Goal: Communication & Community: Answer question/provide support

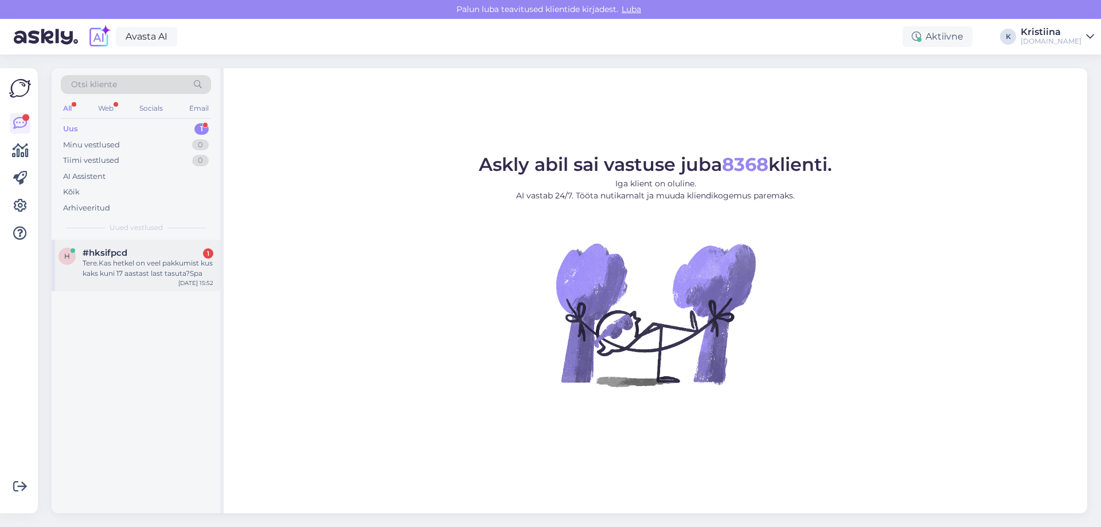
drag, startPoint x: 135, startPoint y: 248, endPoint x: 209, endPoint y: 262, distance: 75.3
click at [137, 248] on div "#hksifpcd 1" at bounding box center [148, 253] width 131 height 10
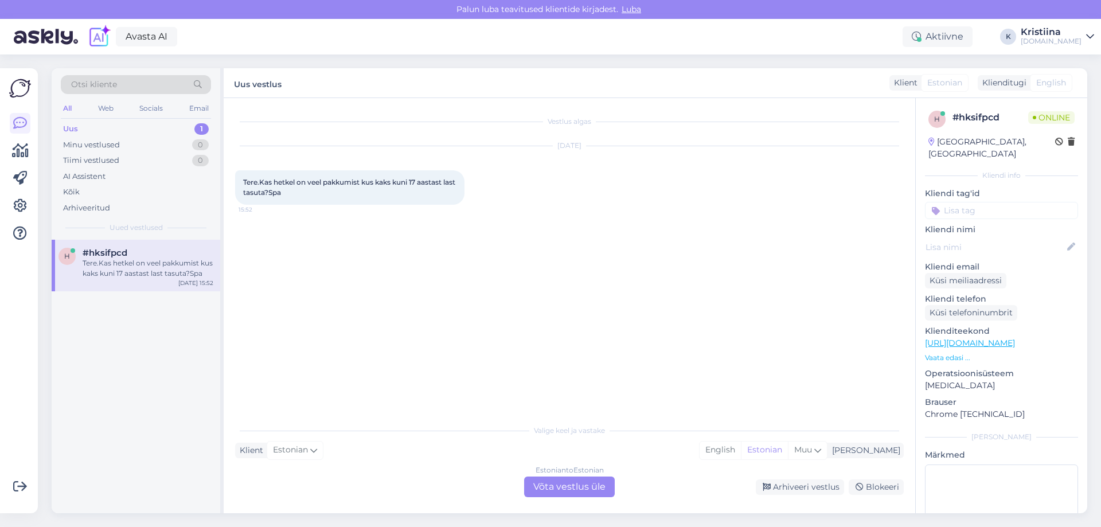
drag, startPoint x: 557, startPoint y: 486, endPoint x: 545, endPoint y: 483, distance: 12.4
click at [555, 486] on div "Estonian to Estonian Võta vestlus üle" at bounding box center [569, 487] width 91 height 21
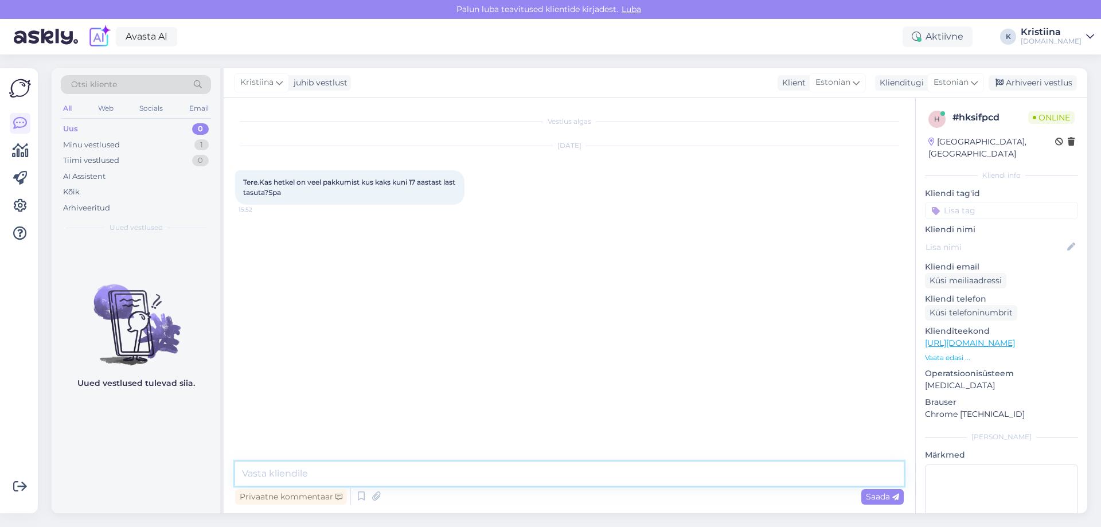
click at [362, 471] on textarea at bounding box center [569, 474] width 669 height 24
type textarea "Tere"
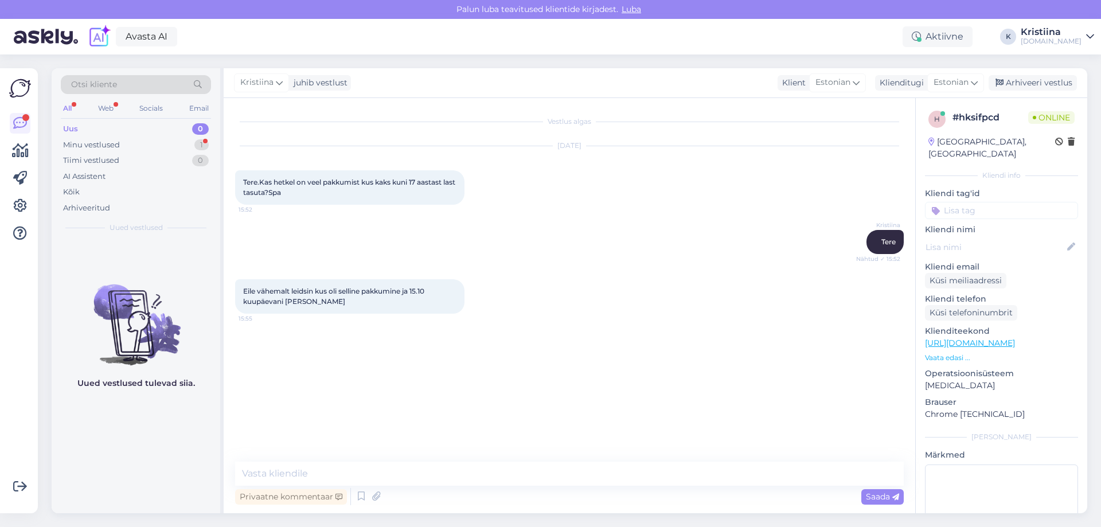
click at [950, 353] on p "Vaata edasi ..." at bounding box center [1001, 358] width 153 height 10
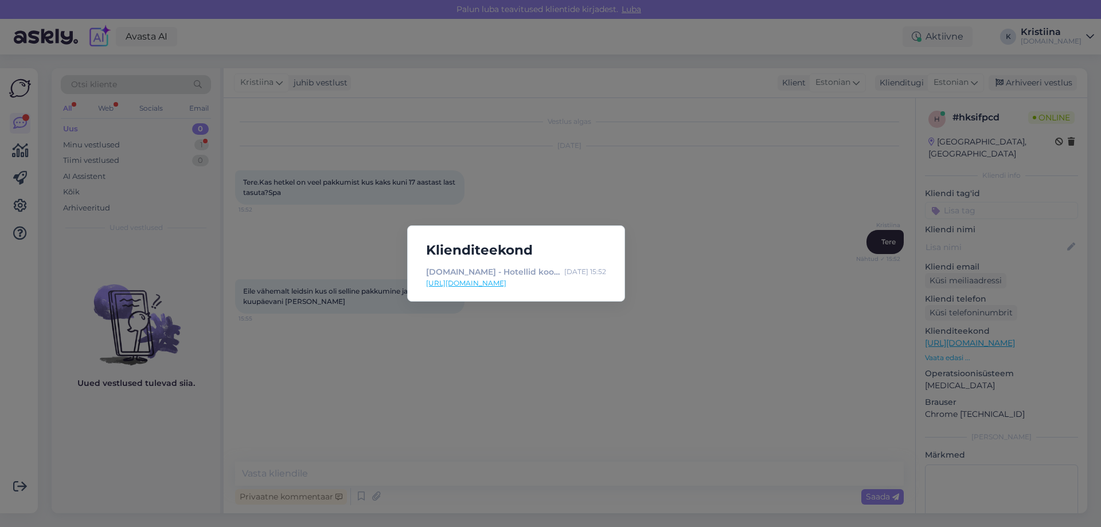
click at [356, 346] on div "Klienditeekond HOOKUSBOOKUS.COM - Hotellid koos võluvate lisavõimalustega Oct 1…" at bounding box center [550, 263] width 1101 height 527
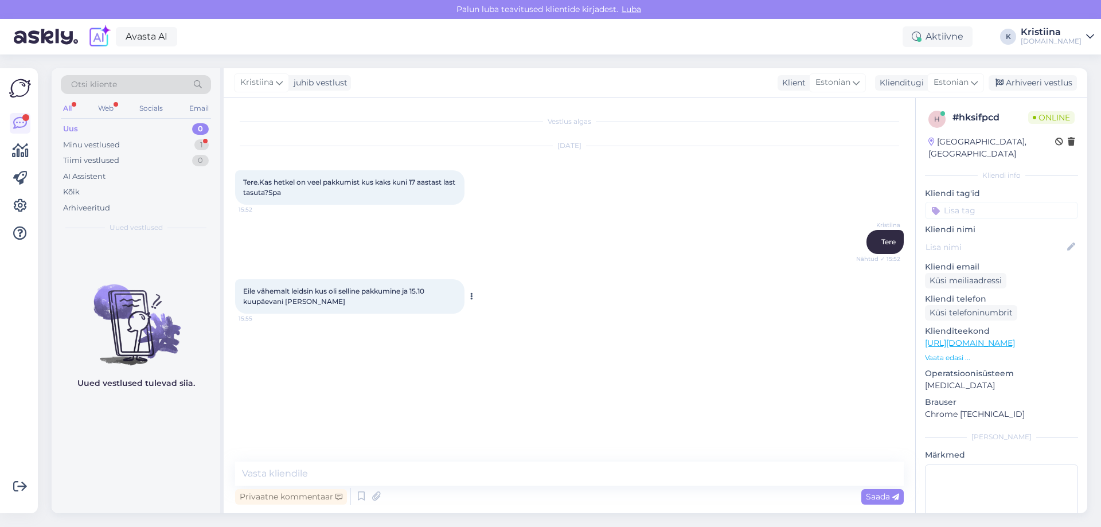
click at [309, 307] on div "Eile vähemalt leidsin kus oli selline pakkumine ja 15.10 kuupäevani sai seda 15…" at bounding box center [349, 296] width 229 height 34
click at [268, 473] on textarea at bounding box center [569, 474] width 669 height 24
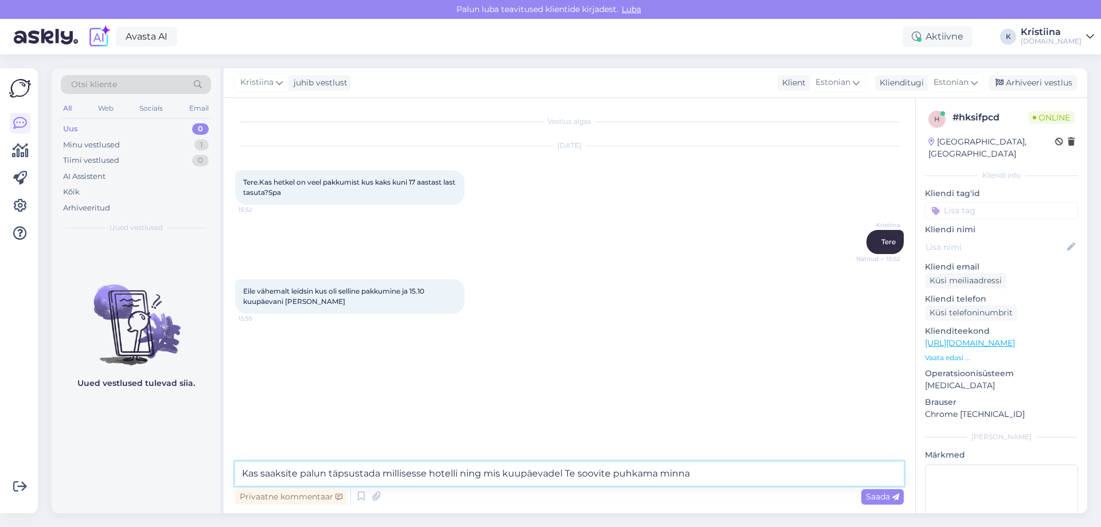
type textarea "Kas saaksite palun täpsustada millisesse hotelli ning mis kuupäevadel Te soovit…"
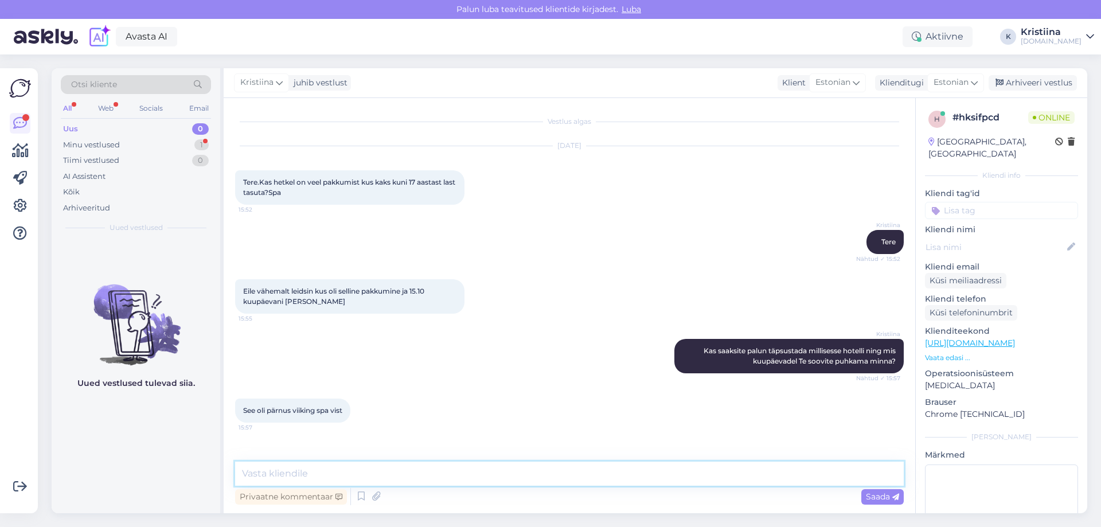
click at [341, 473] on textarea at bounding box center [569, 474] width 669 height 24
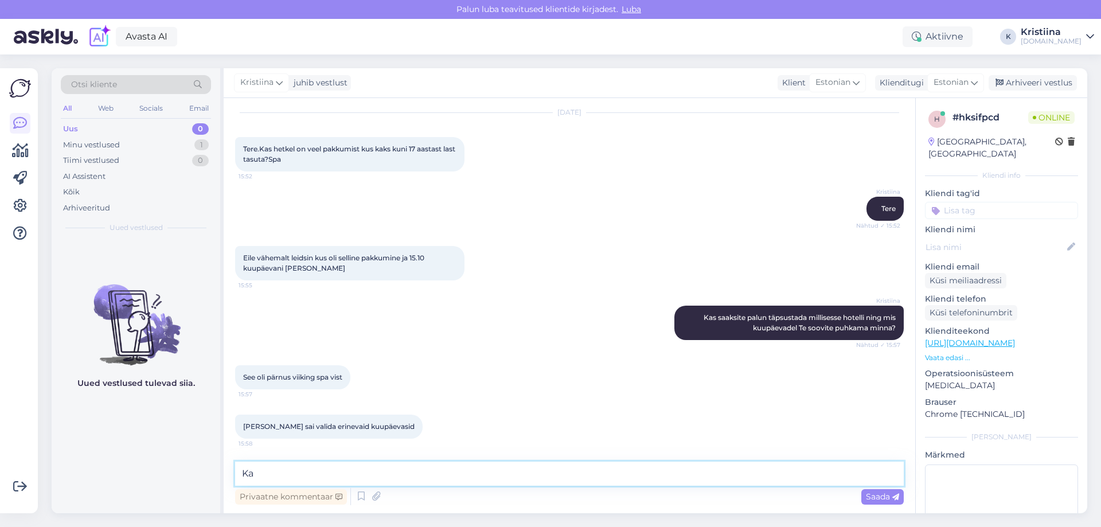
type textarea "K"
paste textarea "https://hookusbookus.com/et/hotellid-spaad/viiking-spaa-hotell/majutuspakett-pe…"
type textarea "Saame Teile pakkuda järgnevat paketti: https://hookusbookus.com/et/hotellid-spa…"
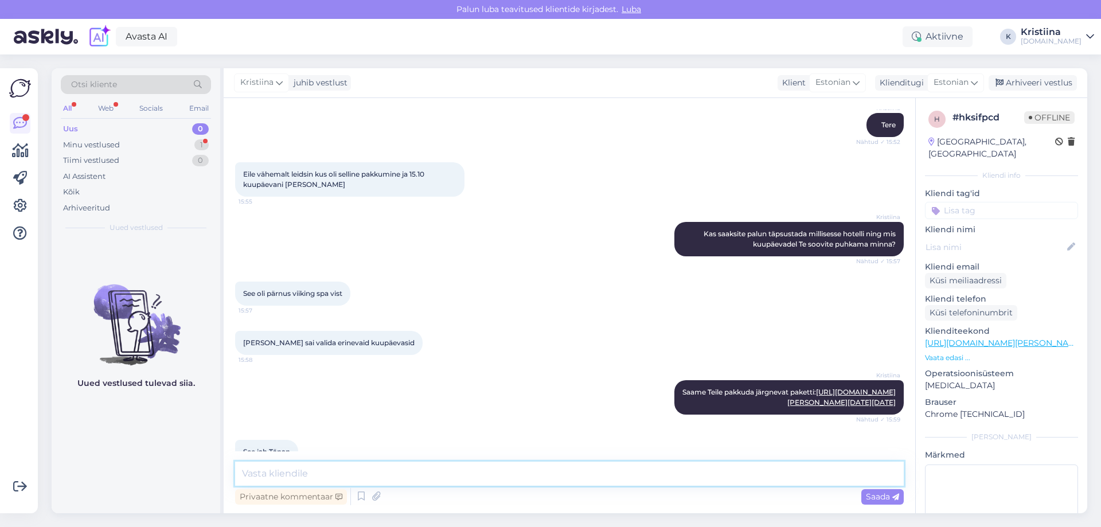
scroll to position [194, 0]
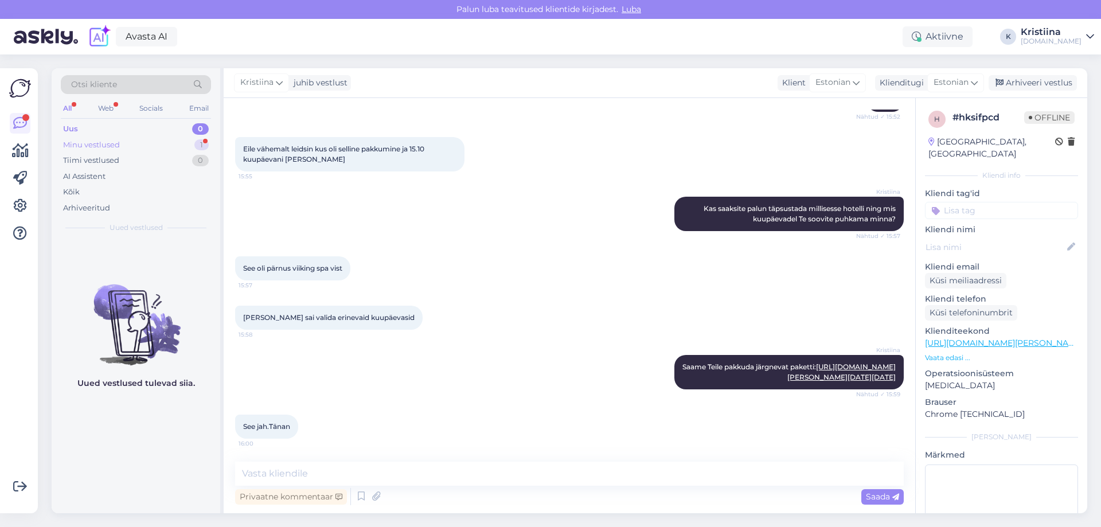
click at [143, 150] on div "Minu vestlused 1" at bounding box center [136, 145] width 150 height 16
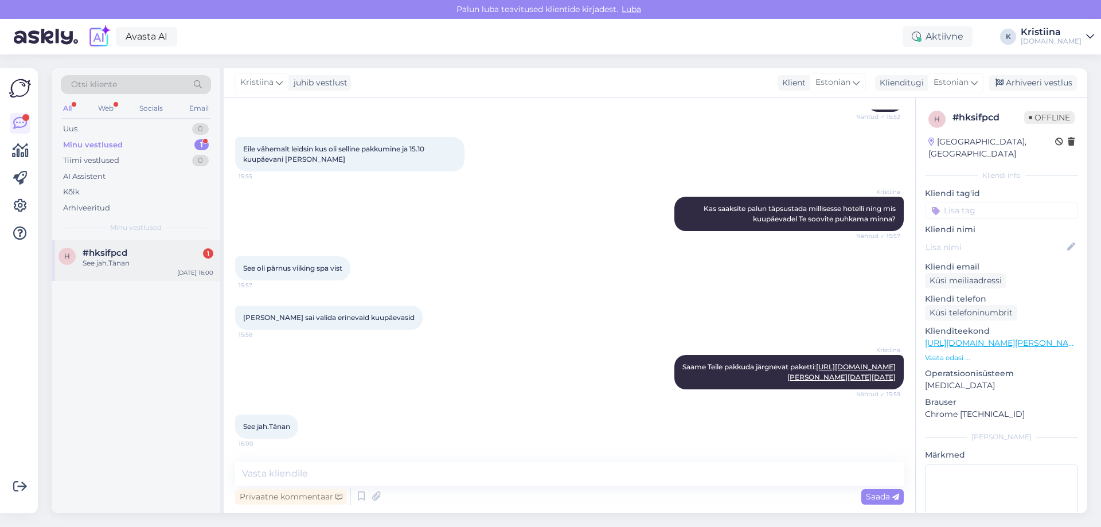
click at [135, 252] on div "#hksifpcd 1" at bounding box center [148, 253] width 131 height 10
click at [482, 441] on div "See jah.Tänan 16:00" at bounding box center [569, 426] width 669 height 49
click at [441, 485] on textarea at bounding box center [569, 474] width 669 height 24
click at [323, 480] on textarea at bounding box center [569, 474] width 669 height 24
click at [114, 130] on div "Uus 1" at bounding box center [136, 129] width 150 height 16
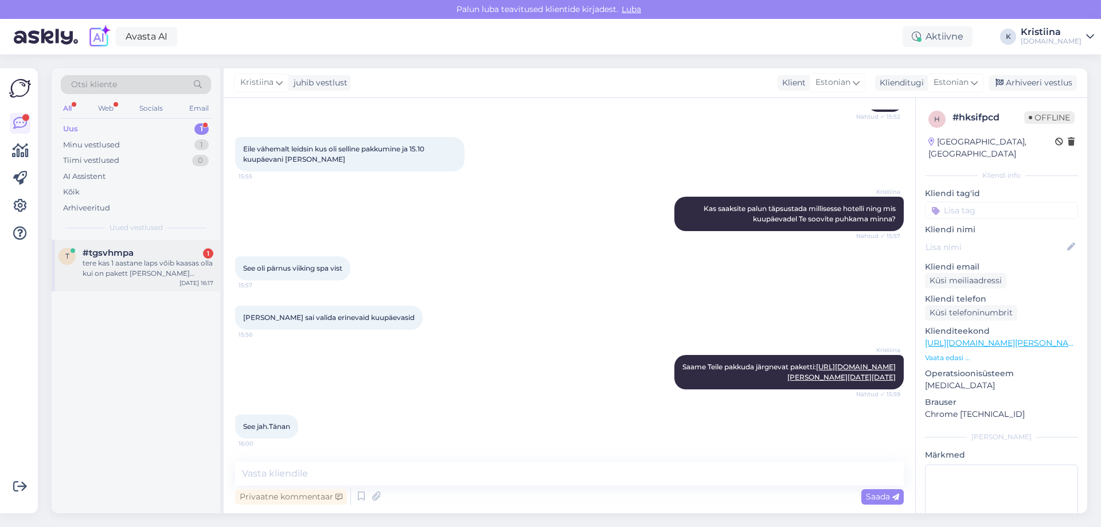
drag, startPoint x: 130, startPoint y: 257, endPoint x: 156, endPoint y: 266, distance: 27.4
click at [131, 257] on span "#tgsvhmpa" at bounding box center [108, 253] width 51 height 10
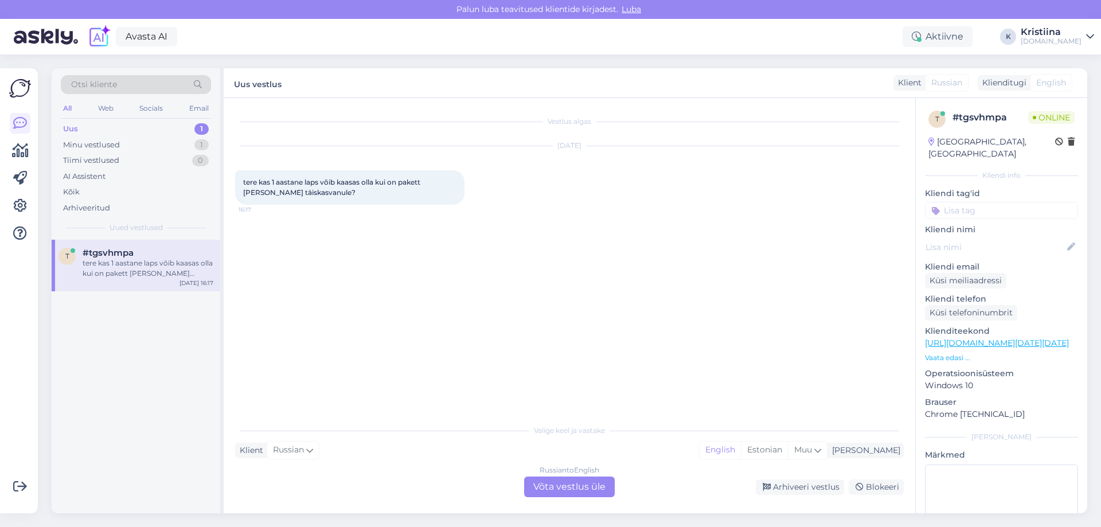
scroll to position [0, 0]
click at [559, 485] on div "Russian to English Võta vestlus üle" at bounding box center [569, 487] width 91 height 21
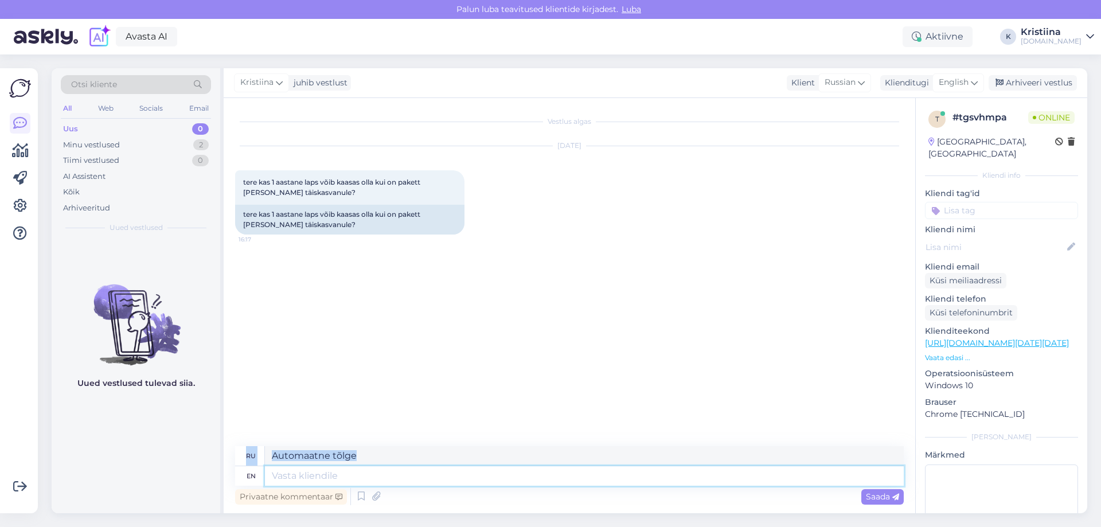
click at [424, 475] on textarea at bounding box center [584, 476] width 639 height 20
click at [857, 85] on div "Russian" at bounding box center [844, 82] width 53 height 18
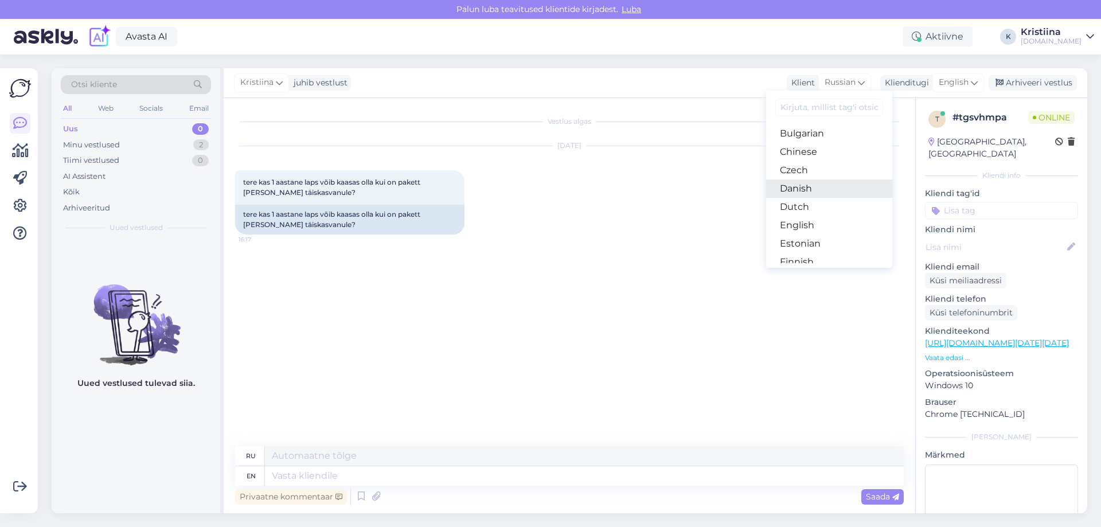
scroll to position [57, 0]
click at [809, 224] on link "Estonian" at bounding box center [829, 223] width 126 height 18
click at [360, 472] on textarea at bounding box center [584, 476] width 639 height 20
click at [980, 85] on div "English" at bounding box center [959, 82] width 52 height 18
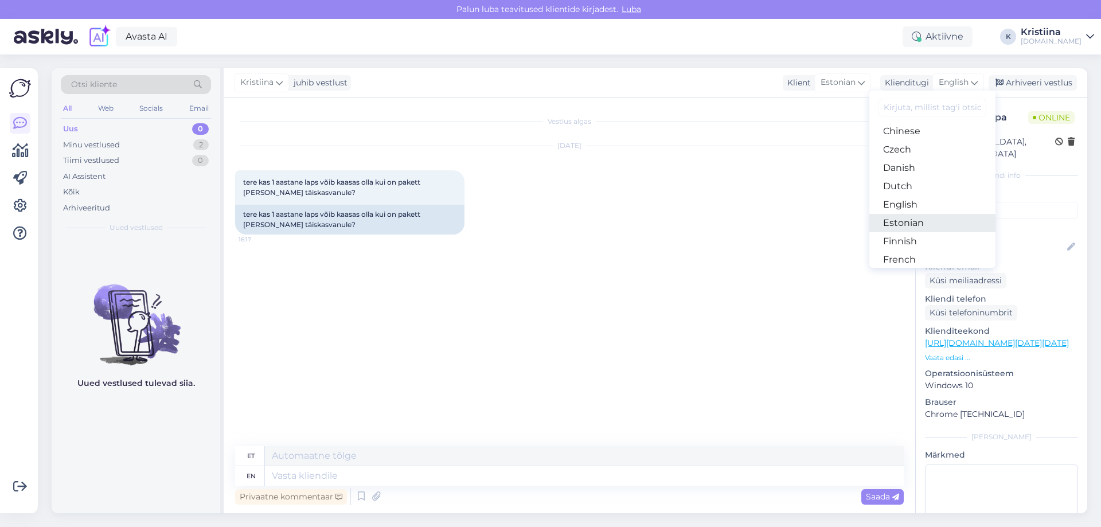
click at [914, 223] on link "Estonian" at bounding box center [932, 223] width 126 height 18
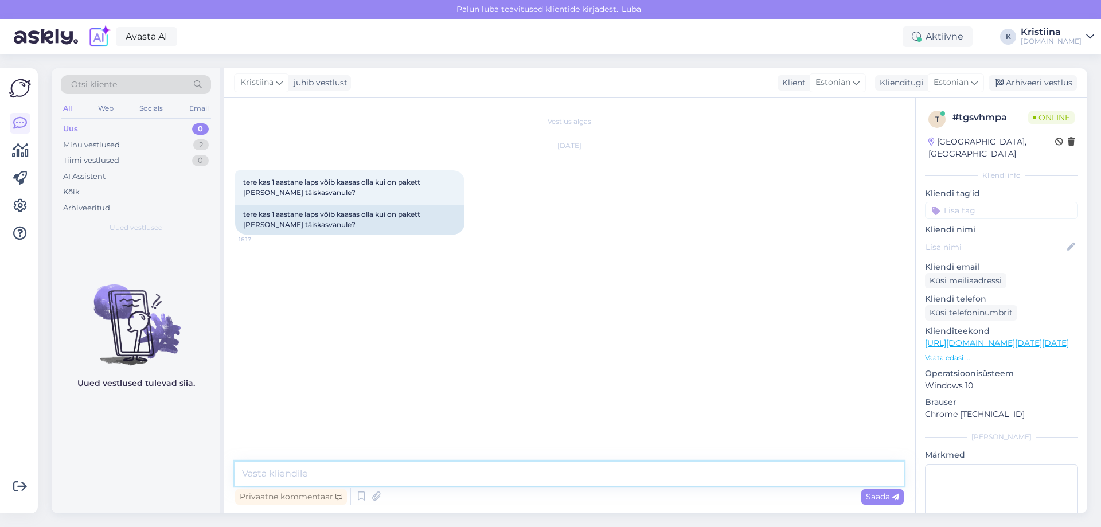
click at [372, 470] on textarea at bounding box center [569, 474] width 669 height 24
type textarea "Tere. Jah, ikka võib"
drag, startPoint x: 362, startPoint y: 396, endPoint x: 366, endPoint y: 403, distance: 8.5
click at [362, 396] on div "Vestlus algas Oct 15 2025 tere kas 1 aastane laps võib kaasas olla kui on paket…" at bounding box center [574, 281] width 679 height 342
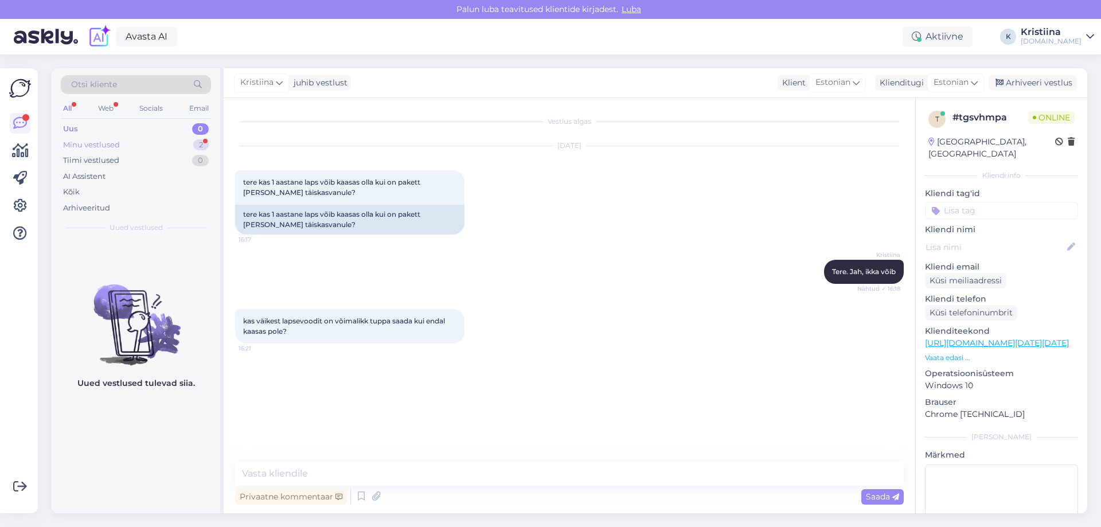
click at [108, 148] on div "Minu vestlused" at bounding box center [91, 144] width 57 height 11
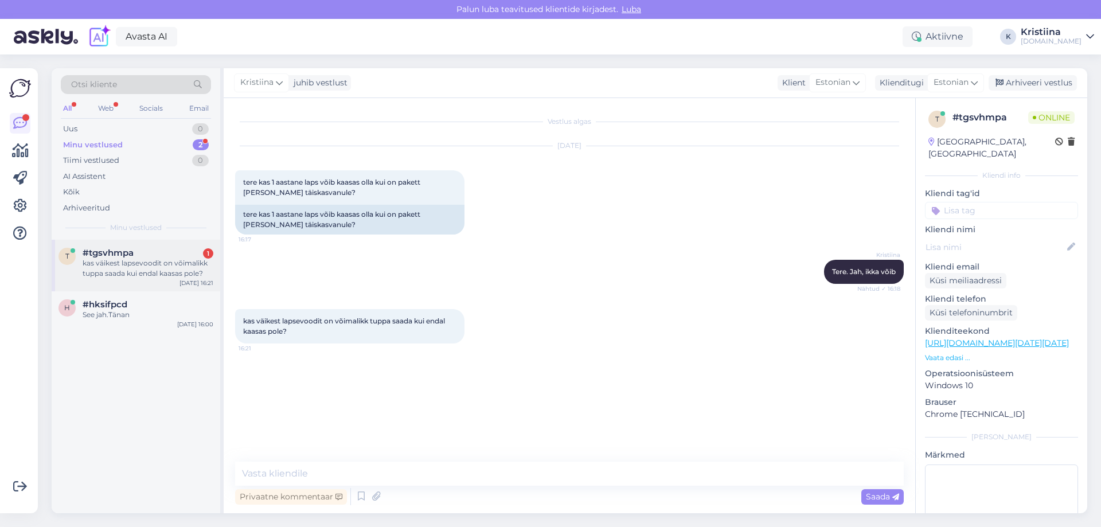
drag, startPoint x: 120, startPoint y: 258, endPoint x: 156, endPoint y: 273, distance: 38.6
click at [121, 258] on div "kas väikest lapsevoodit on võimalikk tuppa saada kui endal kaasas pole?" at bounding box center [148, 268] width 131 height 21
click at [302, 472] on textarea at bounding box center [569, 474] width 669 height 24
type textarea "J"
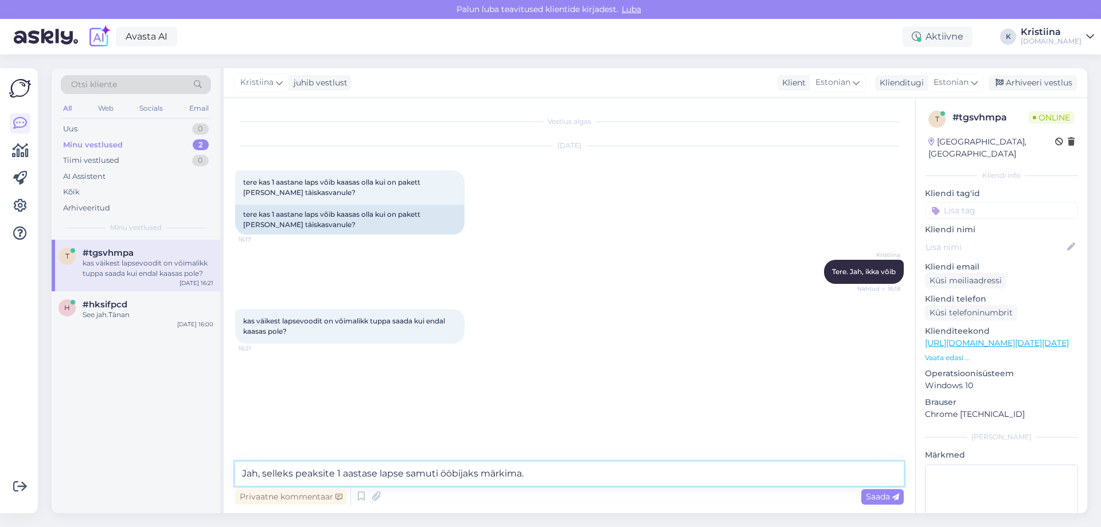
click at [258, 473] on textarea "Jah, selleks peaksite 1 aastase lapse samuti ööbijaks märkima." at bounding box center [569, 474] width 669 height 24
type textarea "Jah ikka on, selleks peaksite 1 aastase lapse samuti ööbijaks märkima."
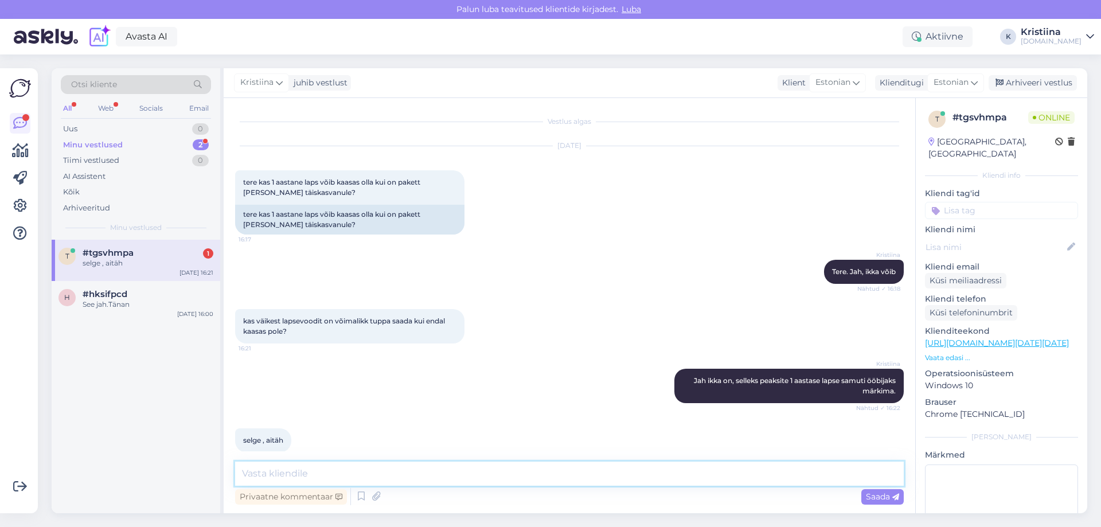
scroll to position [14, 0]
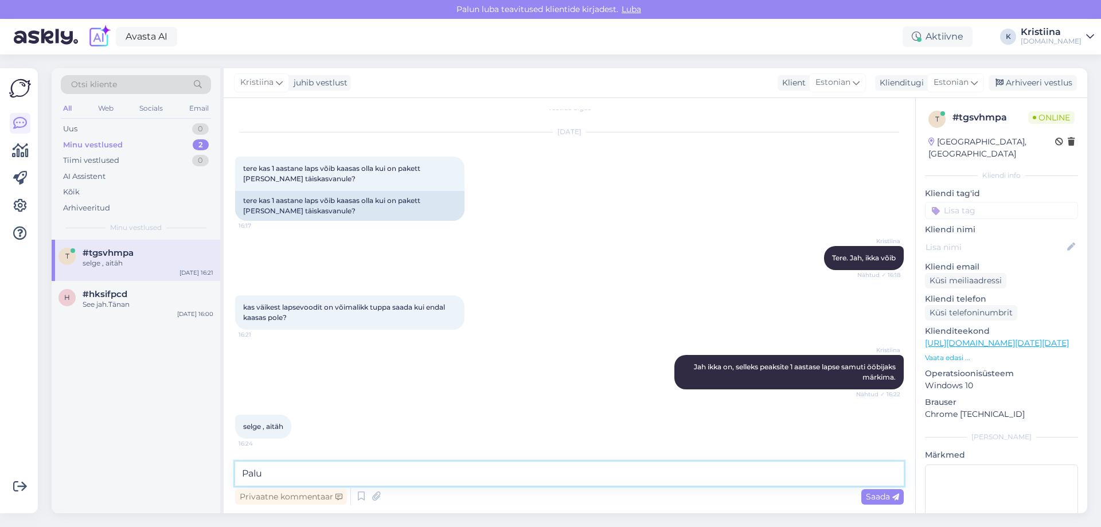
type textarea "Palun"
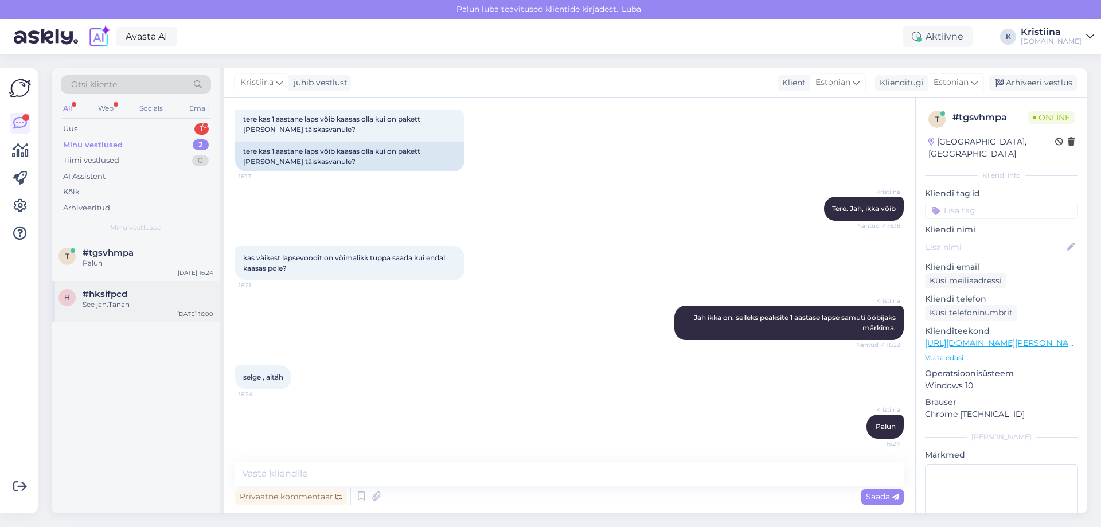
click at [136, 309] on div "See jah.Tänan" at bounding box center [148, 304] width 131 height 10
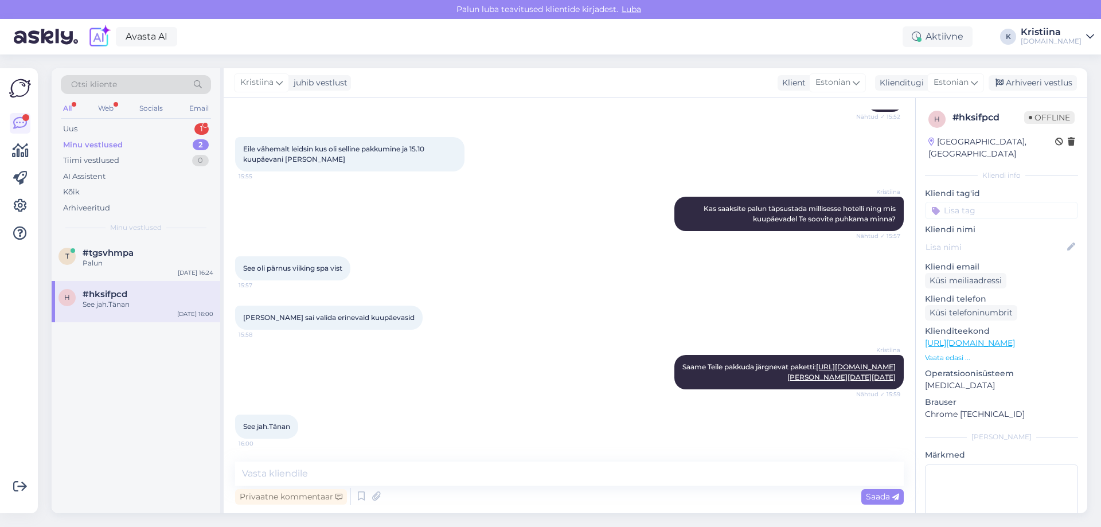
click at [453, 434] on div "See jah.Tänan 16:00" at bounding box center [569, 426] width 669 height 49
click at [1038, 83] on div "Arhiveeri vestlus" at bounding box center [1033, 82] width 88 height 15
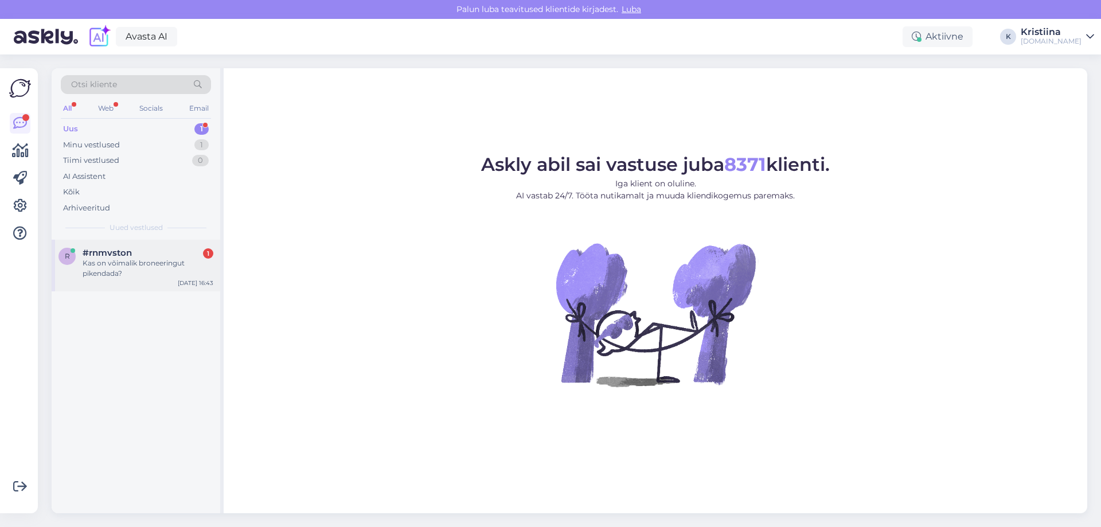
click at [120, 281] on div "r #rnmvston 1 Kas on võimalik broneeringut pikendada? Oct 15 16:43" at bounding box center [136, 266] width 169 height 52
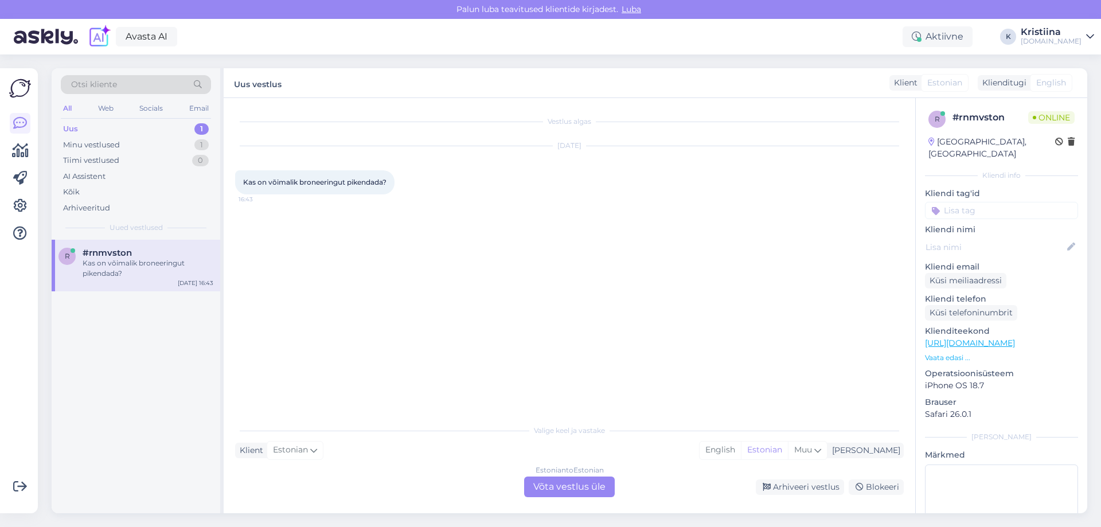
click at [564, 497] on div "Vestlus algas Oct 15 2025 Kas on võimalik broneeringut pikendada? 16:43 Valige …" at bounding box center [570, 305] width 692 height 415
click at [568, 478] on div "Estonian to Estonian Võta vestlus üle" at bounding box center [569, 487] width 91 height 21
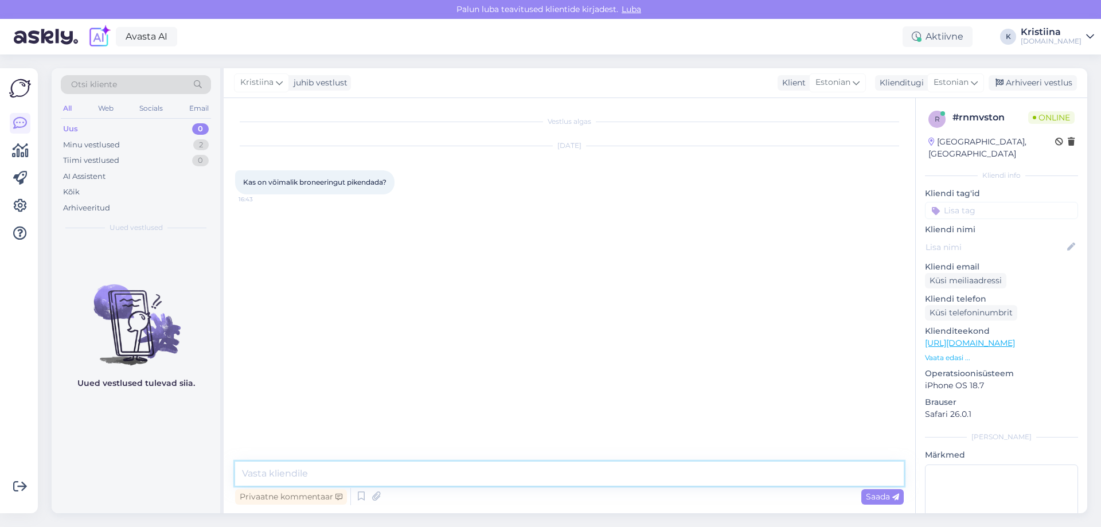
click at [403, 463] on textarea at bounding box center [569, 474] width 669 height 24
type textarea "Tere"
type textarea "Kas saaksite palun täpsustada oma broneeringu numbrit?"
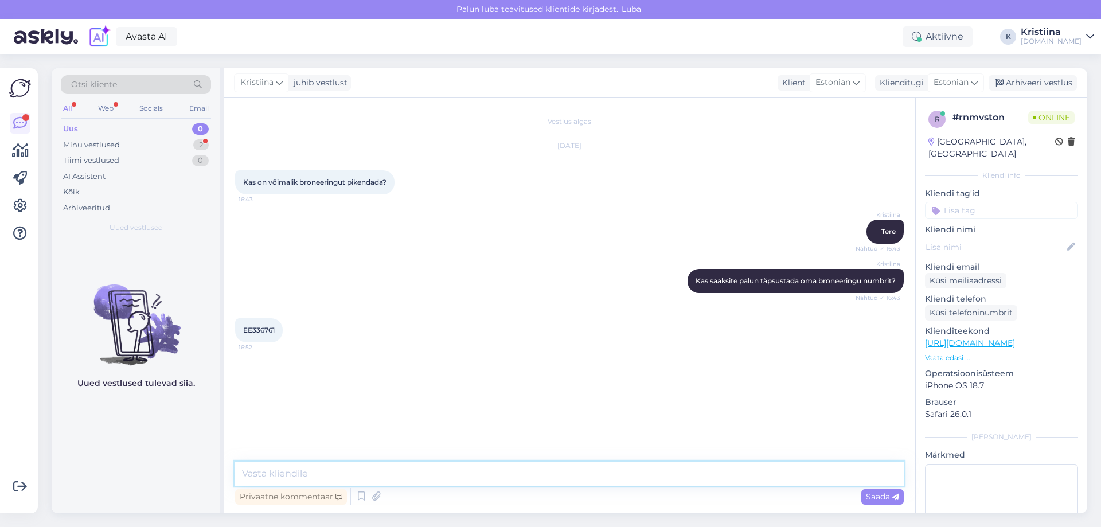
click at [272, 469] on textarea at bounding box center [569, 474] width 669 height 24
click at [266, 329] on span "EE336761" at bounding box center [259, 330] width 32 height 9
copy div "EE336761 16:52"
click at [100, 142] on div "Minu vestlused" at bounding box center [91, 144] width 57 height 11
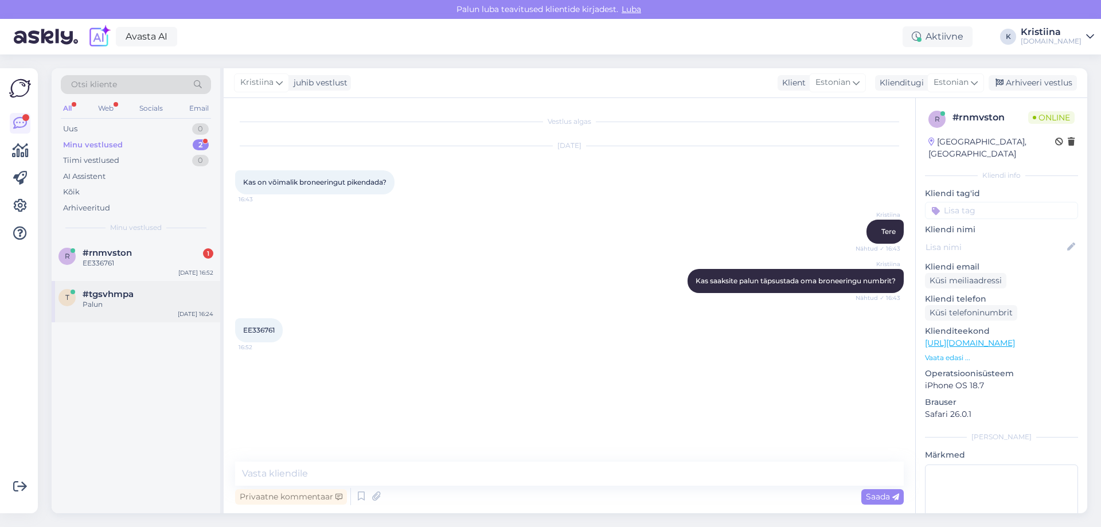
click at [104, 304] on div "Palun" at bounding box center [148, 304] width 131 height 10
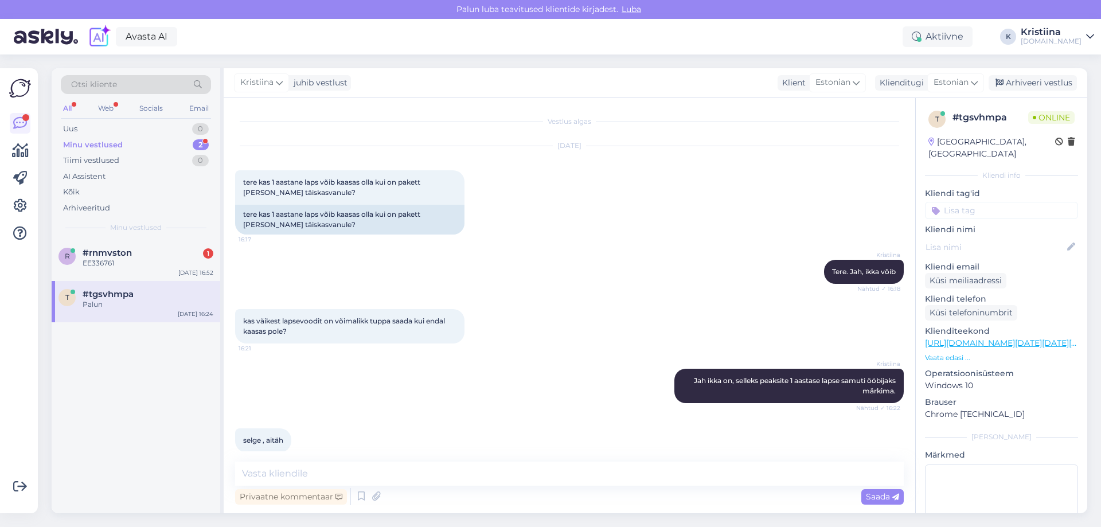
scroll to position [63, 0]
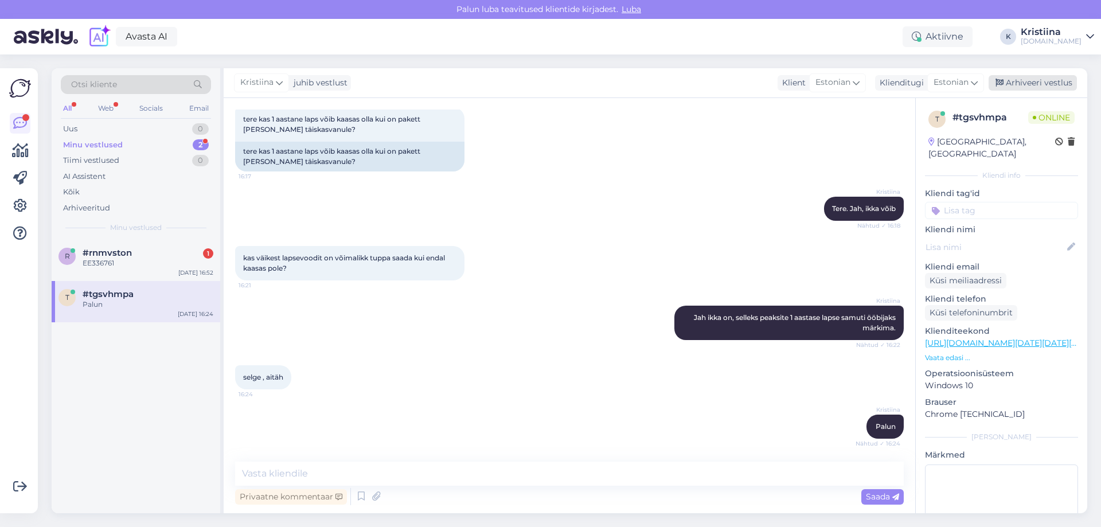
click at [1060, 84] on div "Arhiveeri vestlus" at bounding box center [1033, 82] width 88 height 15
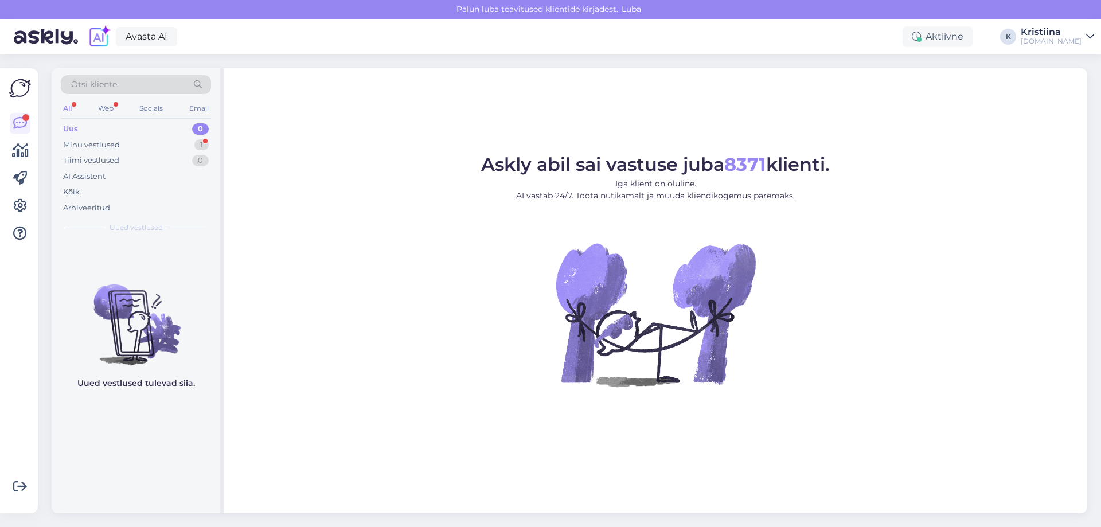
click at [119, 252] on div "Uued vestlused tulevad siia." at bounding box center [136, 377] width 169 height 274
click at [138, 141] on div "Minu vestlused 1" at bounding box center [136, 145] width 150 height 16
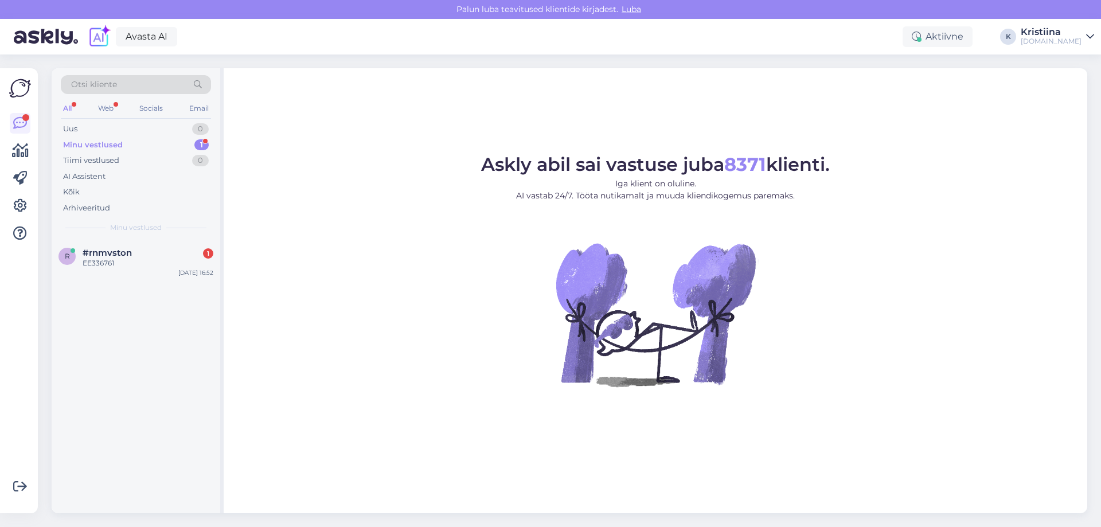
click at [139, 239] on div "Otsi kliente All Web Socials Email Uus 0 Minu vestlused 1 Tiimi vestlused 0 AI …" at bounding box center [136, 153] width 169 height 171
click at [127, 260] on div "EE336761" at bounding box center [148, 263] width 131 height 10
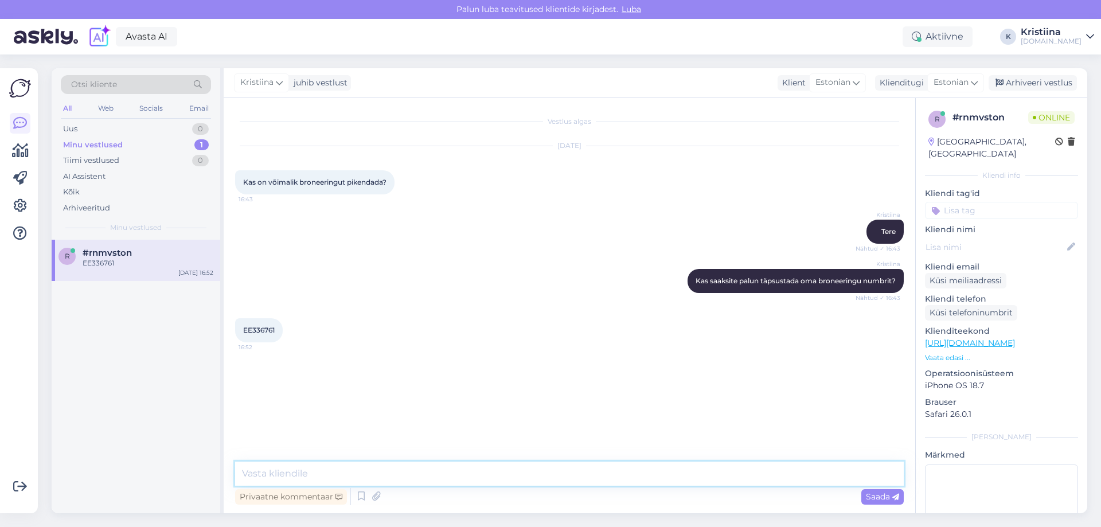
click at [317, 472] on textarea at bounding box center [569, 474] width 669 height 24
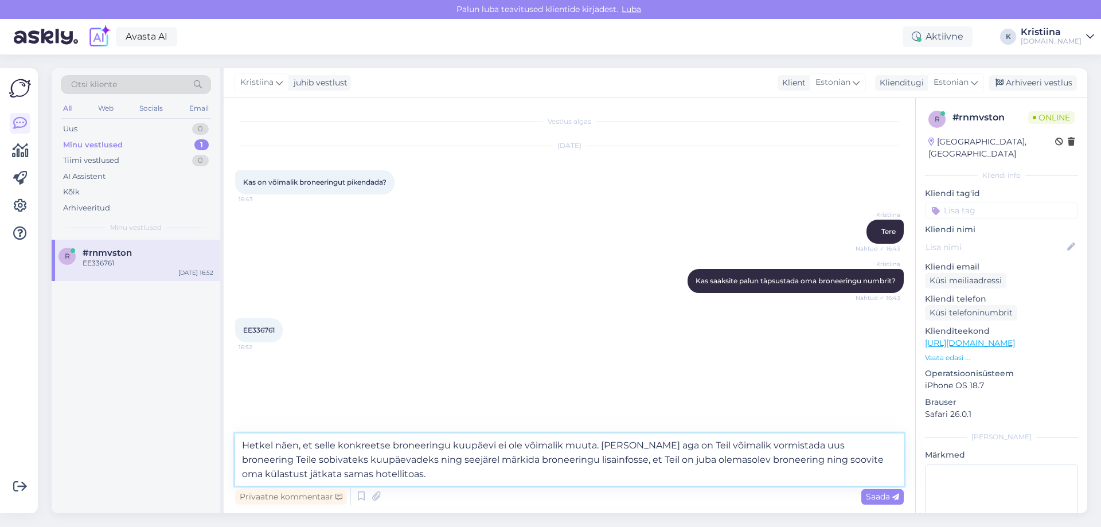
type textarea "Hetkel näen, et selle konkreetse broneeringu kuupäevi ei ole võimalik muuta. Kü…"
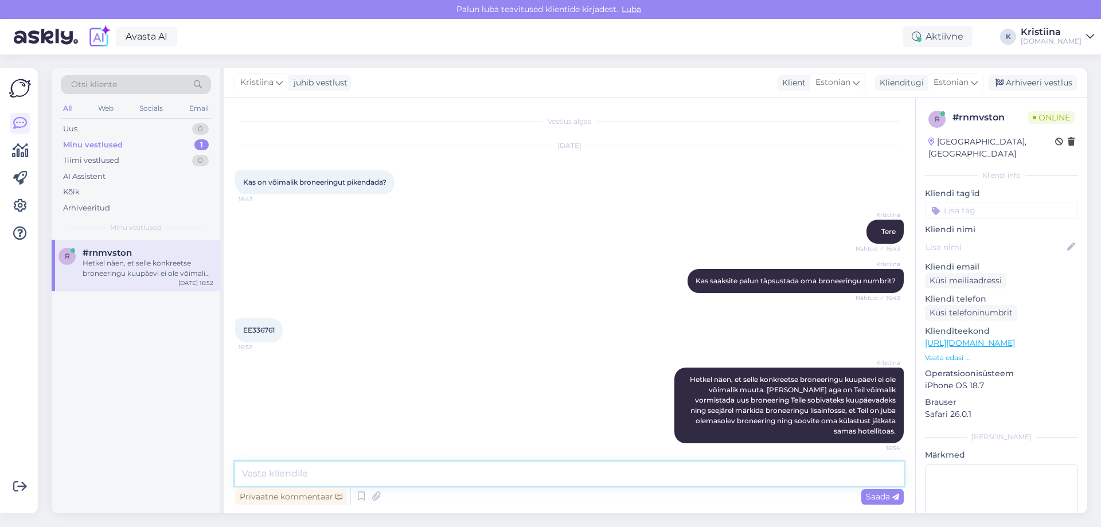
scroll to position [5, 0]
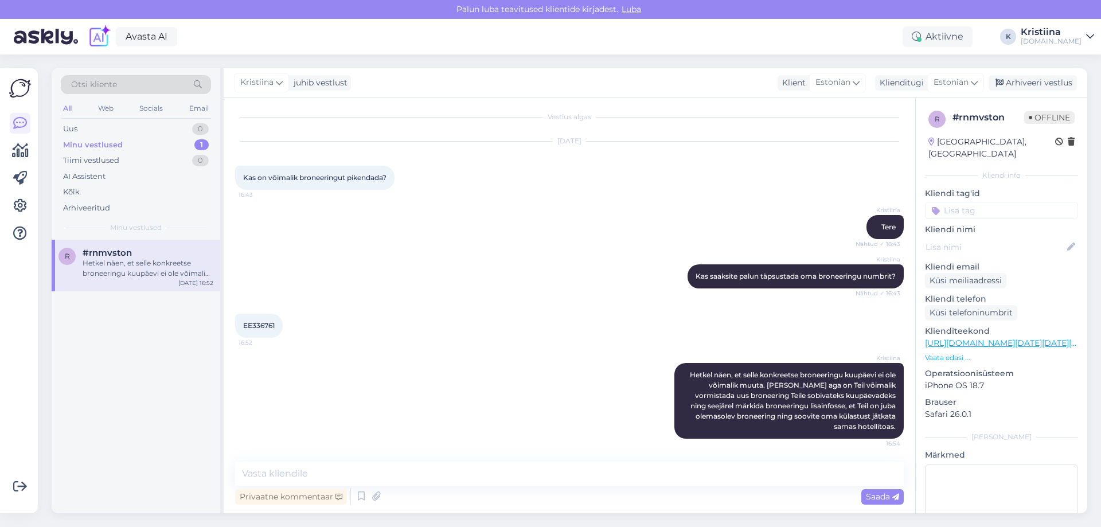
click at [590, 312] on div "EE336761 16:52" at bounding box center [569, 325] width 669 height 49
click at [1048, 81] on div "Arhiveeri vestlus" at bounding box center [1033, 82] width 88 height 15
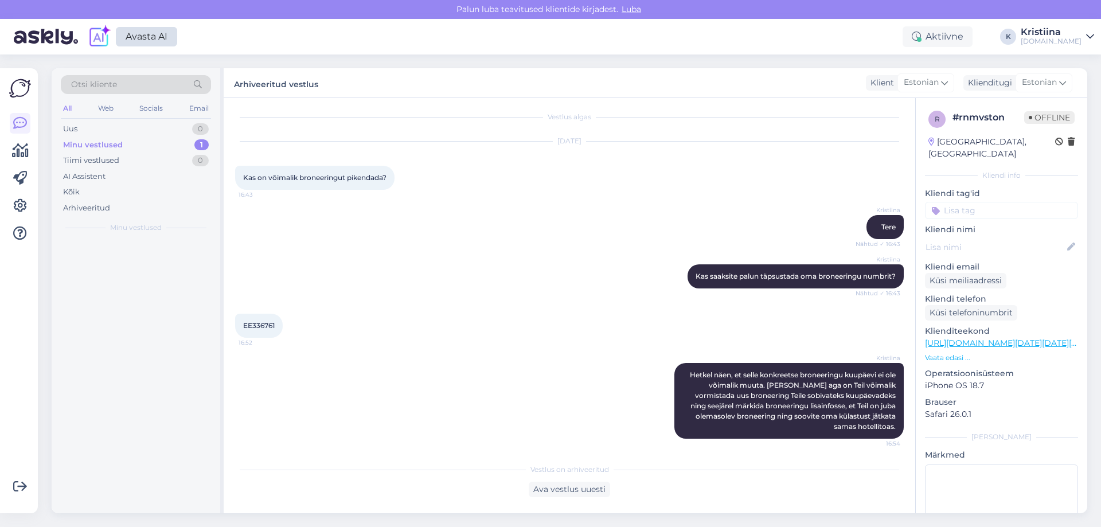
scroll to position [9, 0]
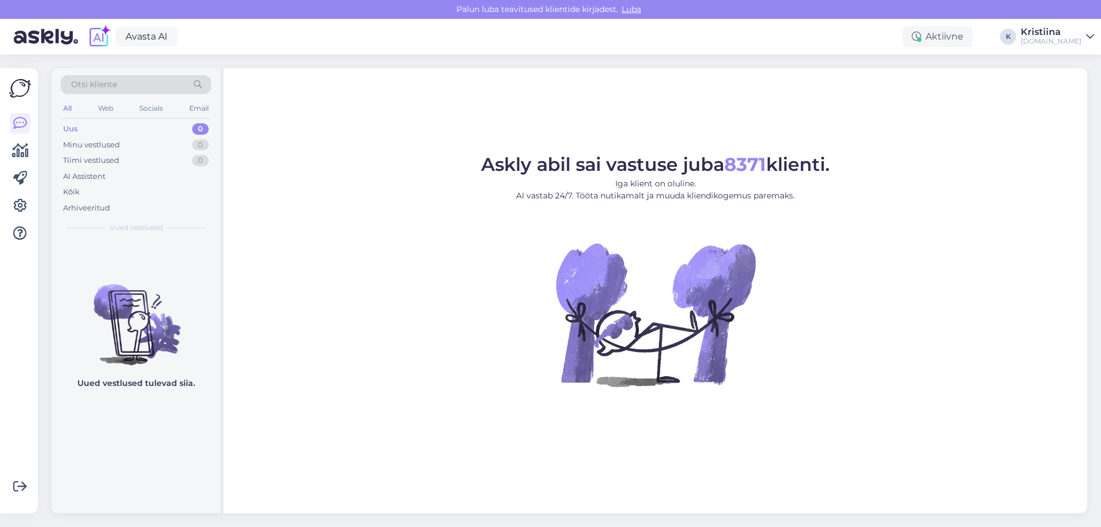
click at [375, 254] on figure "Askly abil sai vastuse juba 8371 klienti. Iga klient on oluline. AI vastab 24/7…" at bounding box center [655, 286] width 843 height 262
click at [772, 141] on div "Askly abil sai vastuse juba 8371 klienti. Iga klient on oluline. AI vastab 24/7…" at bounding box center [656, 290] width 864 height 445
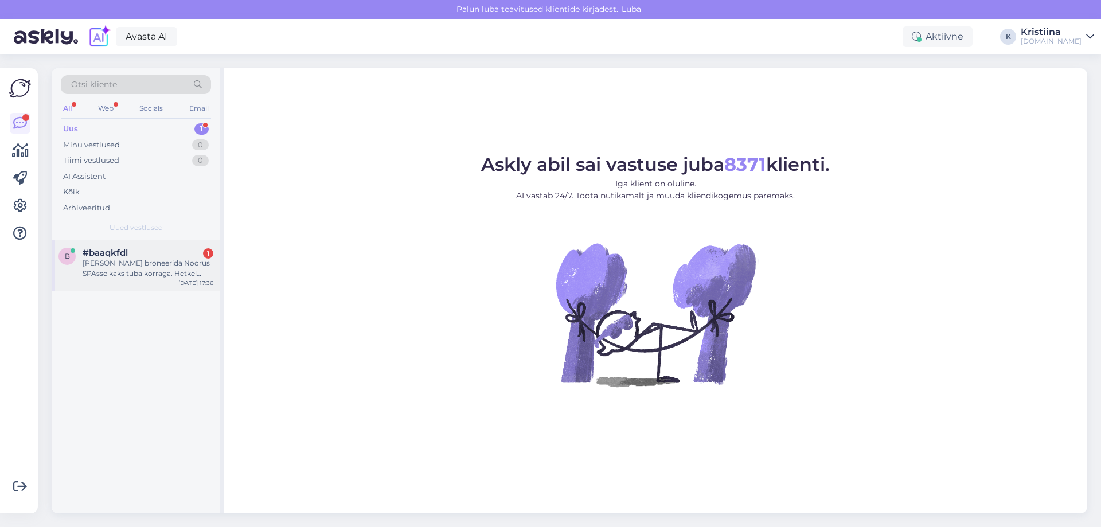
drag, startPoint x: 155, startPoint y: 271, endPoint x: 209, endPoint y: 288, distance: 57.3
click at [155, 271] on div "Tere Sooviksin broneerida Noorus SPAsse kaks tuba korraga. Hetkel saan broneeri…" at bounding box center [148, 268] width 131 height 21
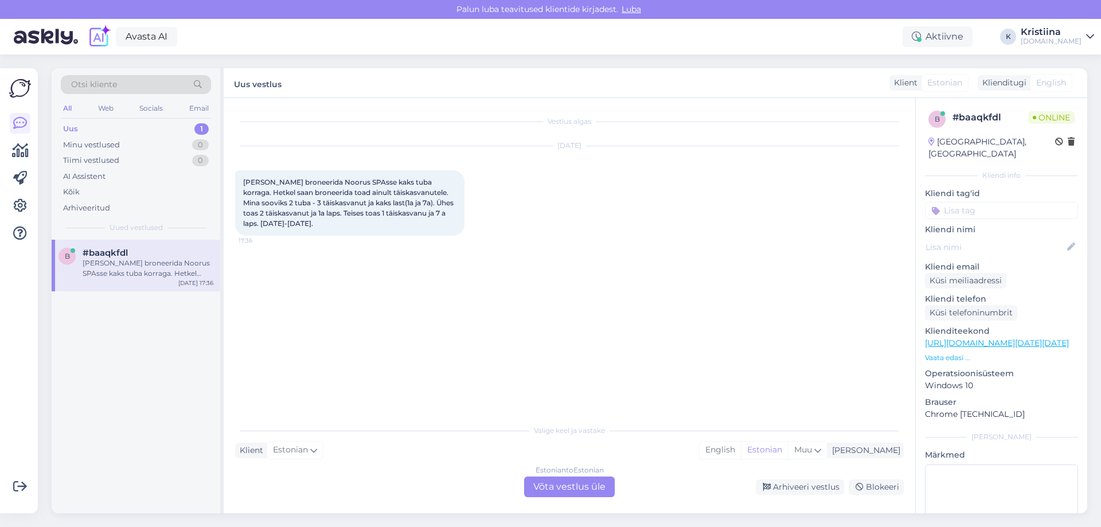
click at [567, 488] on div "Estonian to Estonian Võta vestlus üle" at bounding box center [569, 487] width 91 height 21
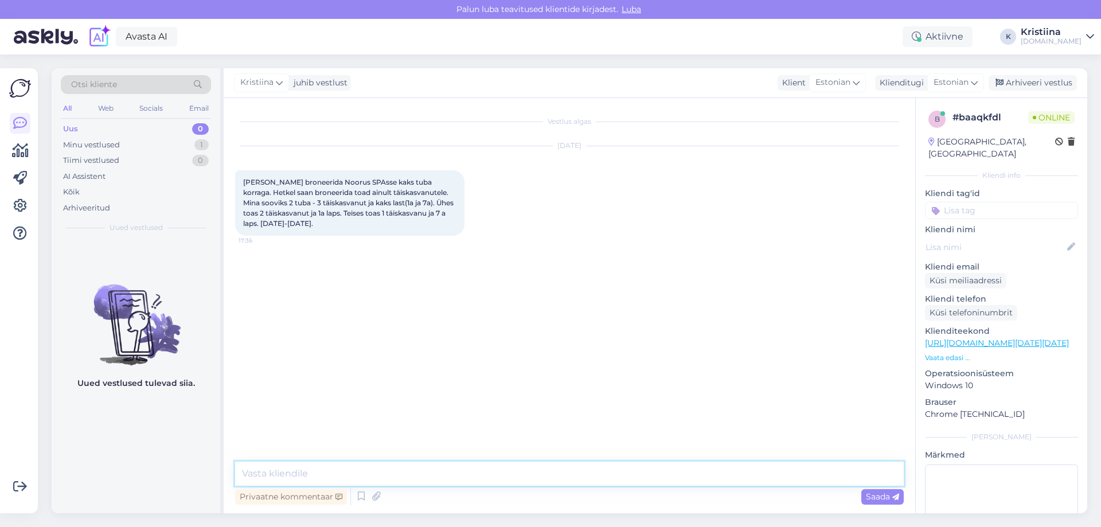
click at [360, 475] on textarea at bounding box center [569, 474] width 669 height 24
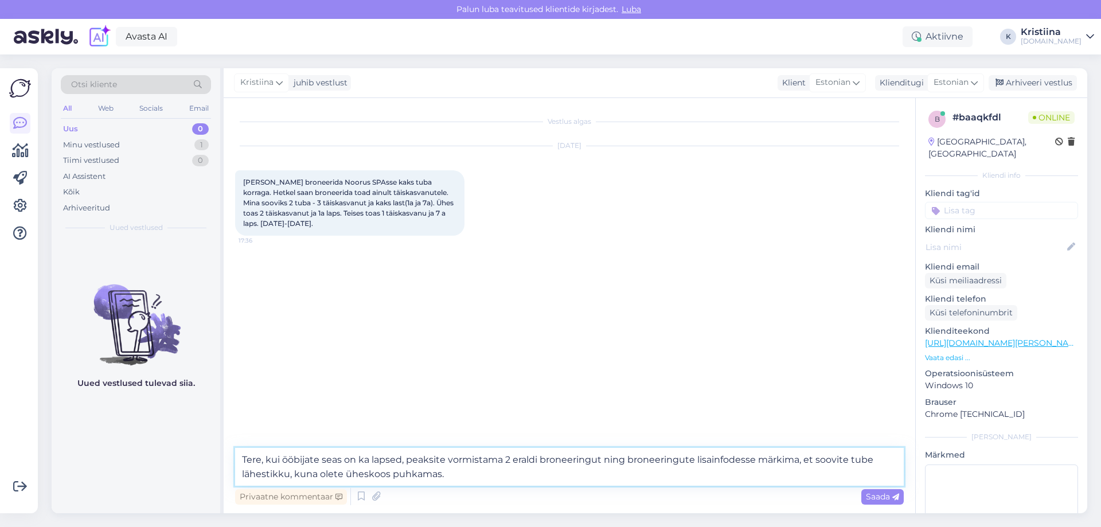
type textarea "Tere, kui ööbijate seas on ka lapsed, peaksite vormistama 2 eraldi broneeringut…"
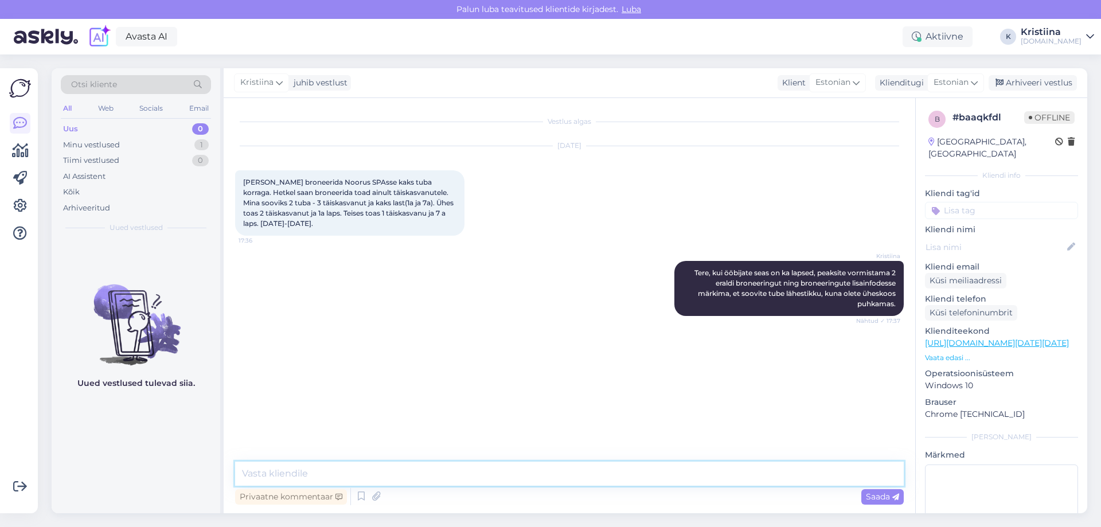
click at [360, 475] on textarea at bounding box center [569, 474] width 669 height 24
click at [1028, 85] on div "Arhiveeri vestlus" at bounding box center [1033, 82] width 88 height 15
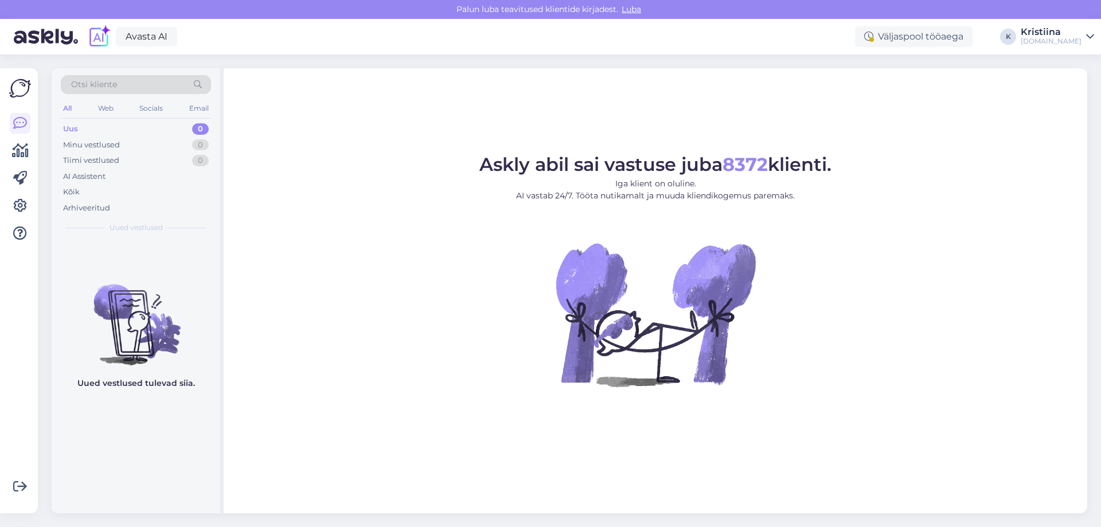
click at [1050, 25] on div "Avasta AI Väljaspool tööaega K Kristiina Hookusbookus.com" at bounding box center [550, 37] width 1101 height 36
click at [1044, 39] on div "Hookusbookus.com" at bounding box center [1051, 41] width 61 height 9
click at [986, 122] on div "Logi välja" at bounding box center [992, 117] width 204 height 21
